Goal: Transaction & Acquisition: Book appointment/travel/reservation

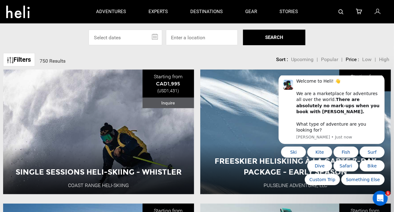
click at [50, 44] on div "Select Specific Dates Or Location [DATE] Su Mo Tu We Th Fr Sa 31 1 2 3 4 5 6 7 …" at bounding box center [197, 38] width 394 height 16
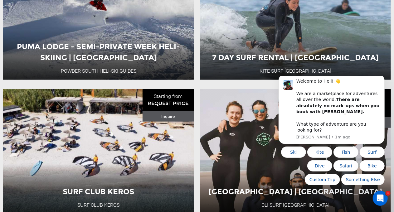
scroll to position [1366, 0]
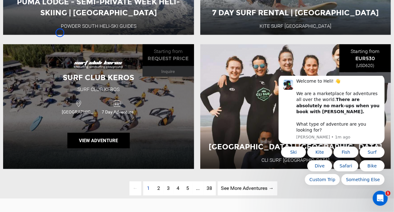
click at [50, 44] on div "Surf Club Keros Surf Club Keros [GEOGRAPHIC_DATA] 7 Day Adventure View Adventure" at bounding box center [98, 106] width 191 height 125
click at [50, 53] on div "Surf Club Keros Surf Club Keros [GEOGRAPHIC_DATA] 7 Day Adventure View Adventure" at bounding box center [98, 106] width 191 height 125
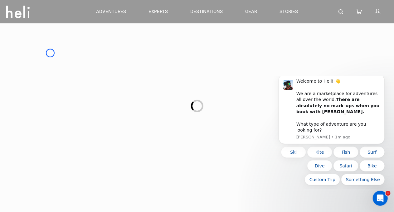
click at [46, 52] on div at bounding box center [197, 106] width 394 height 212
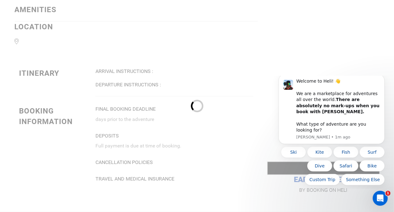
scroll to position [505, 0]
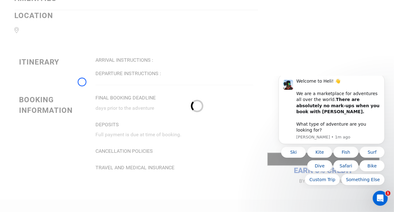
click at [46, 52] on div at bounding box center [197, 106] width 394 height 212
click at [37, 61] on div at bounding box center [197, 106] width 394 height 212
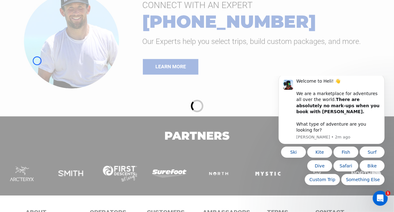
scroll to position [780, 0]
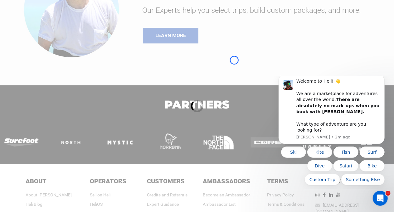
click at [37, 61] on div at bounding box center [197, 106] width 394 height 212
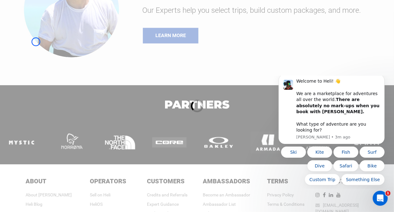
click at [36, 42] on div at bounding box center [197, 106] width 394 height 212
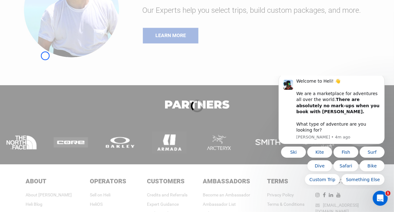
click at [45, 56] on div at bounding box center [197, 106] width 394 height 212
